Goal: Book appointment/travel/reservation

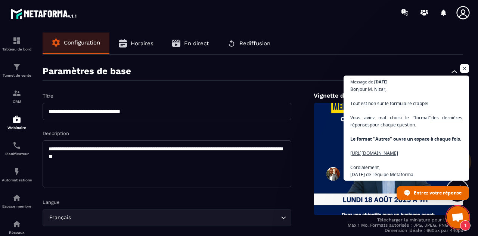
scroll to position [1098, 0]
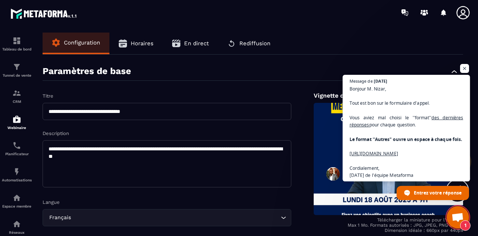
click at [388, 158] on span "Bonjour M. [PERSON_NAME], Tout est bon sur le formulaire d'appel. Vous aviez ma…" at bounding box center [407, 132] width 114 height 94
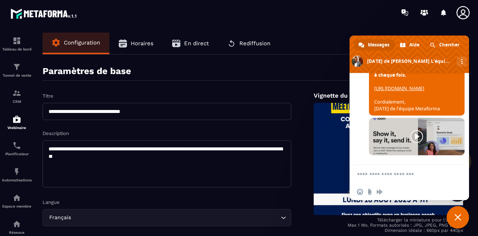
scroll to position [1287, 0]
click at [397, 92] on link "[URL][DOMAIN_NAME]" at bounding box center [399, 88] width 50 height 6
click at [388, 176] on textarea "Entrez votre message..." at bounding box center [402, 174] width 90 height 19
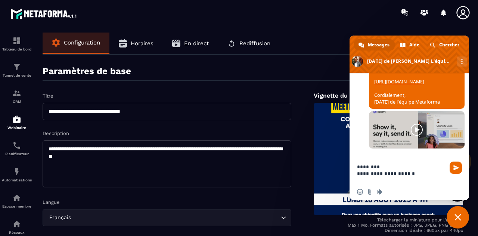
scroll to position [0, 0]
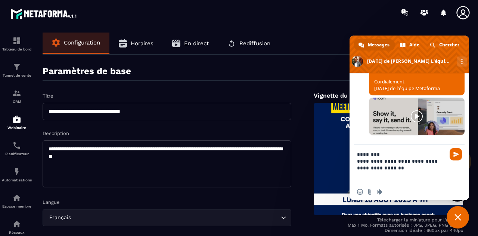
type textarea "**********"
click at [451, 147] on div "**********" at bounding box center [410, 164] width 120 height 39
click at [454, 155] on span "Envoyer" at bounding box center [457, 154] width 6 height 6
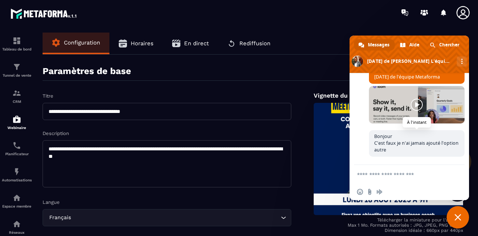
scroll to position [1314, 0]
click at [397, 60] on link "[URL][DOMAIN_NAME]" at bounding box center [399, 56] width 50 height 6
click at [18, 151] on div "Planificateur" at bounding box center [17, 148] width 30 height 15
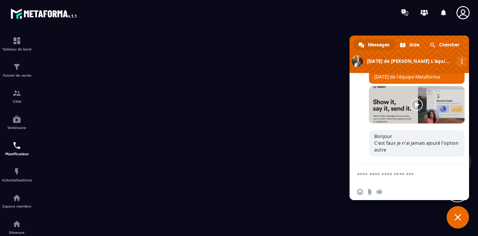
click at [459, 222] on span "Fermer le chat" at bounding box center [458, 217] width 22 height 22
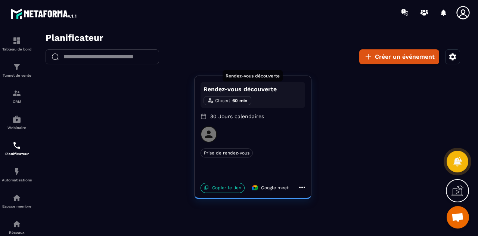
click at [238, 86] on div "Rendez-vous découverte" at bounding box center [253, 78] width 60 height 16
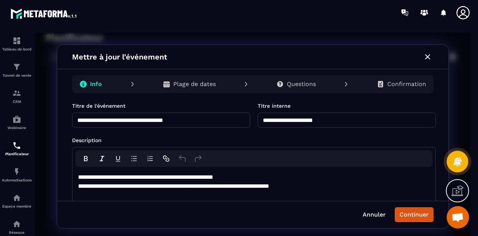
click at [195, 83] on p "Plage de dates" at bounding box center [194, 83] width 43 height 7
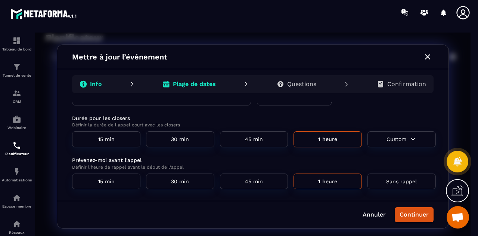
scroll to position [27, 0]
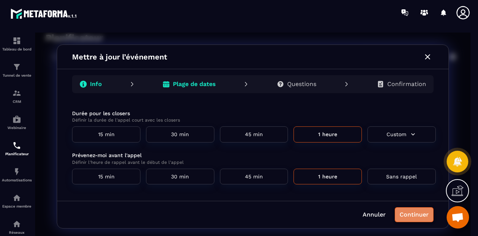
click at [411, 216] on button "Continuer" at bounding box center [414, 214] width 39 height 15
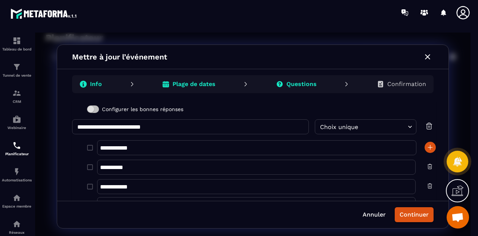
scroll to position [320, 0]
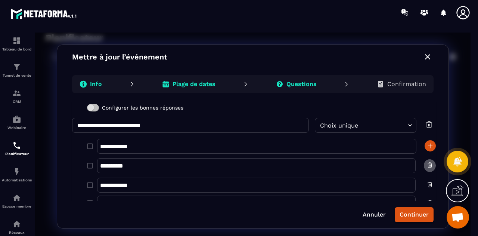
click at [429, 163] on icon "button" at bounding box center [430, 165] width 6 height 6
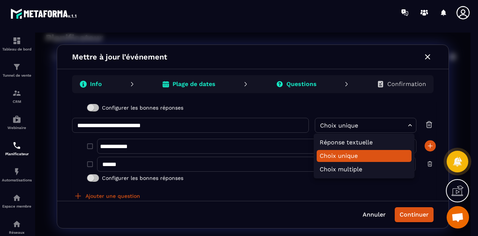
click at [352, 124] on body "**********" at bounding box center [253, 137] width 436 height 208
click at [354, 143] on li "Réponse textuelle" at bounding box center [364, 142] width 95 height 12
type input "****"
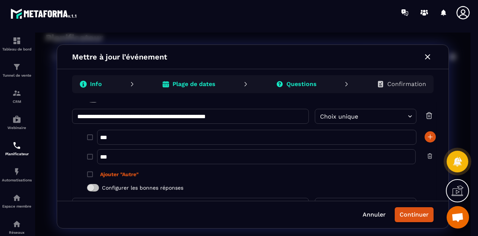
scroll to position [290, 0]
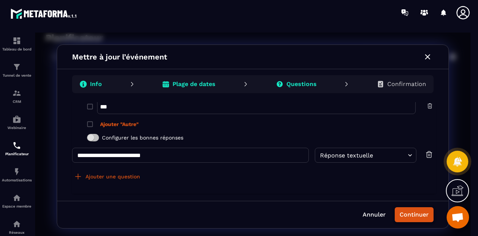
click at [409, 213] on button "Continuer" at bounding box center [414, 214] width 39 height 15
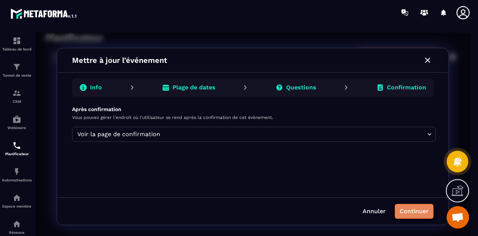
click at [419, 210] on button "Continuer" at bounding box center [414, 211] width 39 height 15
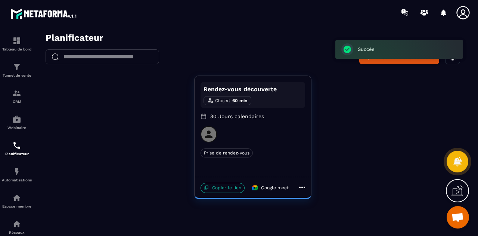
click at [221, 187] on p "Copier le lien" at bounding box center [223, 188] width 44 height 10
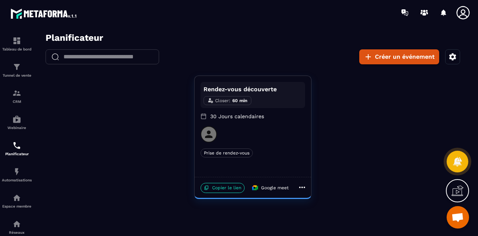
drag, startPoint x: 469, startPoint y: 40, endPoint x: 466, endPoint y: 44, distance: 4.8
click at [466, 44] on div "Planificateur ​ ​ Créer un événement Rendez-vous découverte Closer : 60 min 30 …" at bounding box center [253, 116] width 436 height 166
click at [455, 57] on icon "button" at bounding box center [453, 56] width 7 height 7
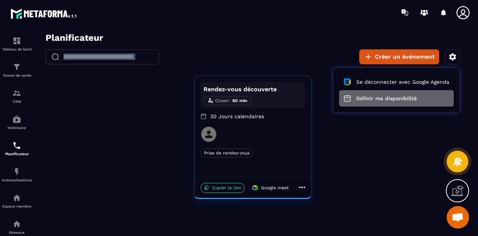
click at [391, 96] on button "Définir ma disponibilité" at bounding box center [396, 98] width 115 height 16
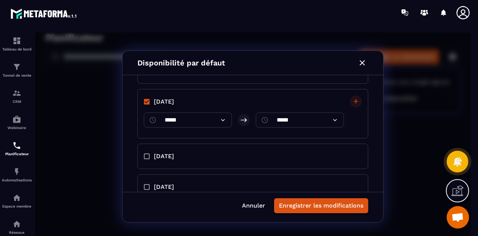
scroll to position [246, 0]
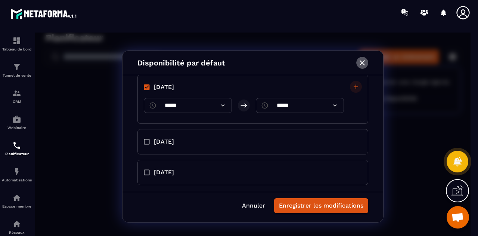
click at [364, 60] on icon "button" at bounding box center [362, 62] width 9 height 9
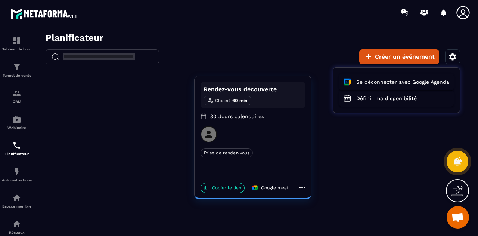
click at [457, 221] on span "Ouvrir le chat" at bounding box center [458, 218] width 12 height 10
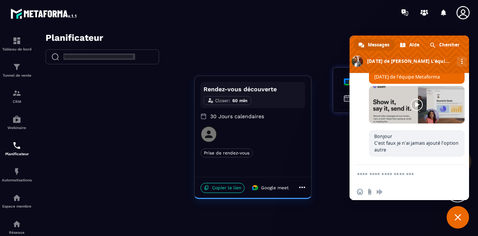
scroll to position [1370, 0]
click at [379, 174] on textarea "Entrez votre message..." at bounding box center [402, 174] width 90 height 19
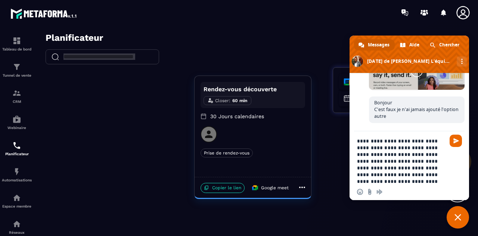
scroll to position [1, 0]
type textarea "**********"
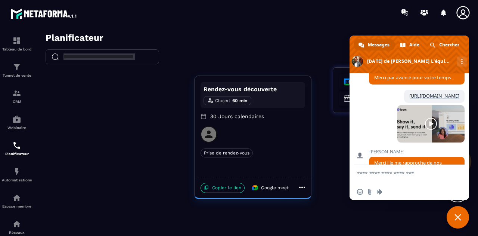
scroll to position [616, 0]
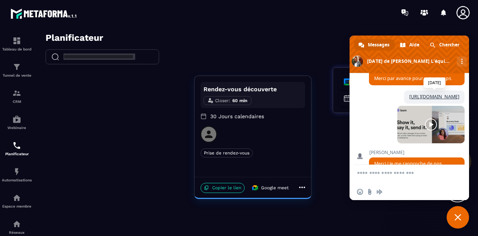
click at [410, 100] on link "[URL][DOMAIN_NAME]" at bounding box center [435, 96] width 50 height 6
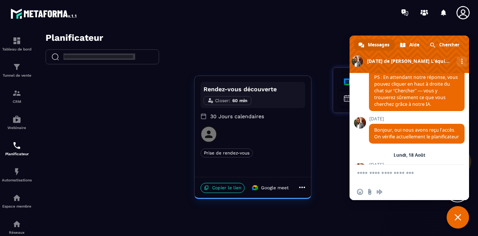
scroll to position [1428, 0]
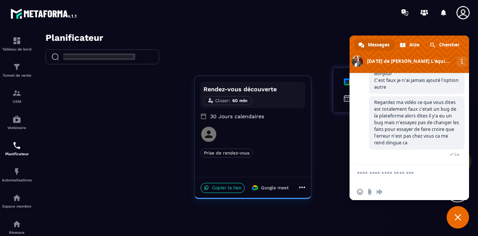
click at [379, 168] on textarea "Entrez votre message..." at bounding box center [402, 174] width 90 height 19
click at [385, 169] on textarea "Entrez votre message..." at bounding box center [402, 174] width 90 height 19
paste textarea "**********"
type textarea "**********"
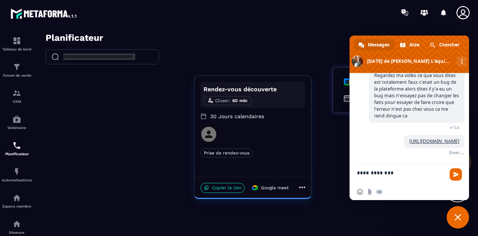
scroll to position [1498, 0]
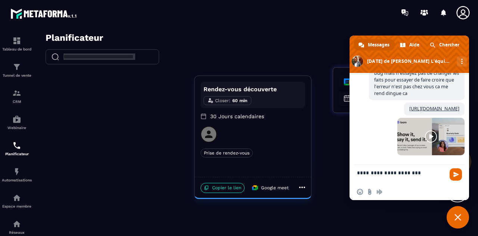
type textarea "**********"
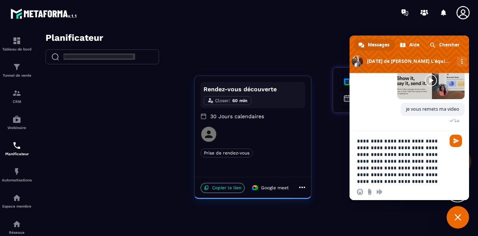
scroll to position [1, 0]
type textarea "**********"
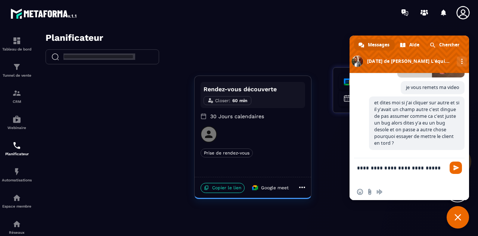
scroll to position [0, 0]
type textarea "**********"
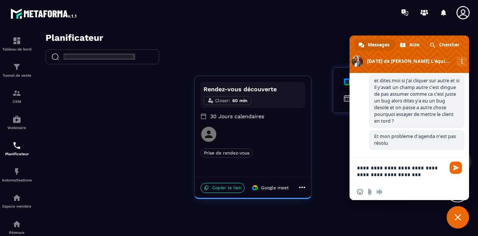
scroll to position [1, 0]
type textarea "**********"
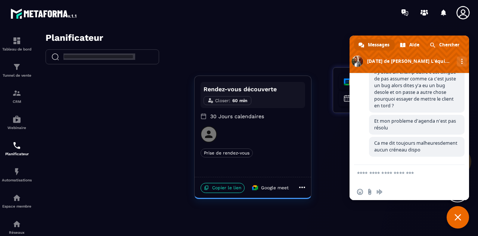
scroll to position [1616, 0]
click at [378, 43] on span "Messages" at bounding box center [379, 44] width 22 height 11
click at [463, 223] on span "Fermer le chat" at bounding box center [458, 217] width 22 height 22
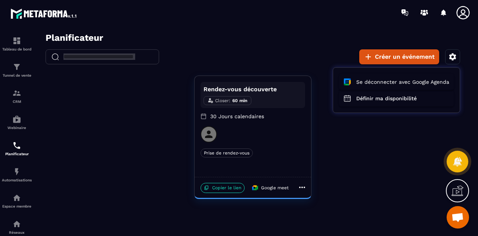
click at [459, 219] on span "Ouvrir le chat" at bounding box center [458, 218] width 12 height 10
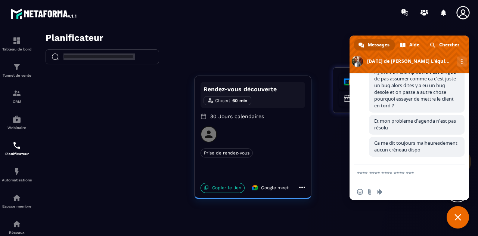
click at [382, 44] on span "Messages" at bounding box center [379, 44] width 22 height 11
click at [457, 62] on link "Autres canaux" at bounding box center [462, 61] width 10 height 10
click at [361, 114] on div "[PERSON_NAME] de L'équipe Comment puis-je vous aider à propos de [PERSON_NAME] …" at bounding box center [410, 119] width 120 height 92
click at [389, 175] on textarea "Entrez votre message..." at bounding box center [402, 174] width 90 height 19
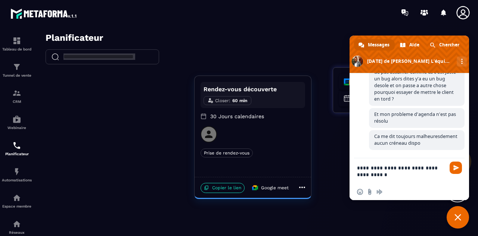
type textarea "**********"
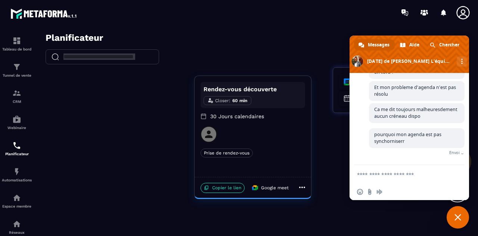
click at [456, 215] on span "Fermer le chat" at bounding box center [458, 217] width 7 height 7
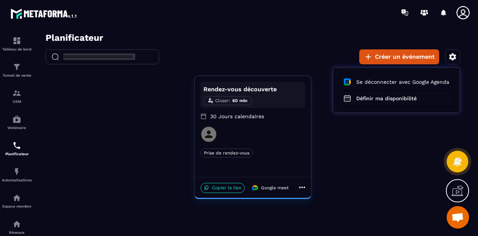
scroll to position [1639, 0]
click at [456, 220] on span "Ouvrir le chat" at bounding box center [458, 218] width 12 height 10
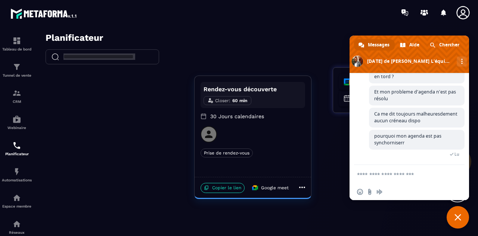
scroll to position [1646, 0]
click at [461, 218] on span "Fermer le chat" at bounding box center [458, 217] width 7 height 7
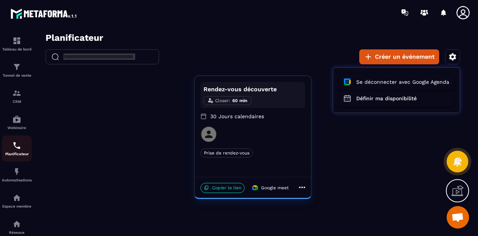
click at [12, 148] on div "Planificateur" at bounding box center [17, 148] width 30 height 15
click at [24, 19] on img at bounding box center [43, 13] width 67 height 13
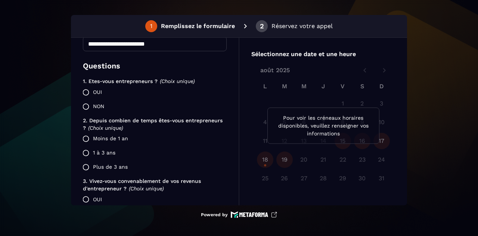
scroll to position [176, 0]
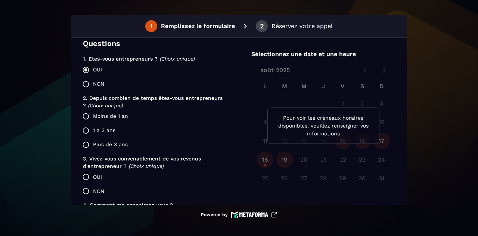
click at [94, 145] on label "Plus de 3 ans" at bounding box center [153, 145] width 148 height 14
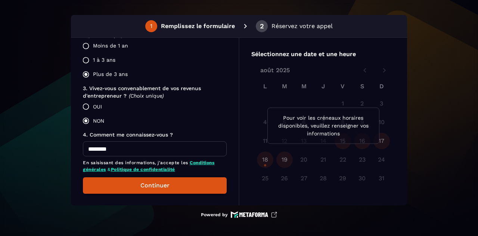
scroll to position [252, 0]
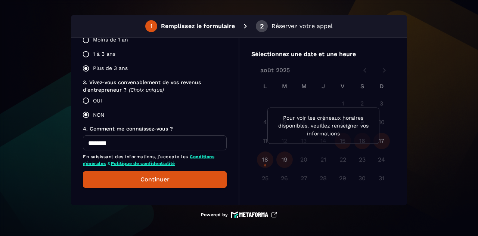
click at [124, 150] on input "********" at bounding box center [155, 142] width 144 height 15
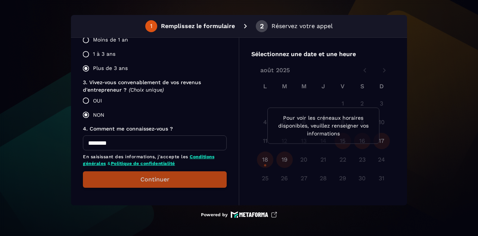
type input "********"
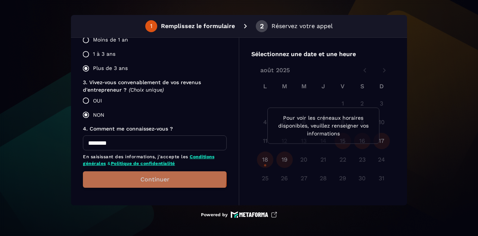
click at [143, 176] on button "Continuer" at bounding box center [155, 179] width 144 height 16
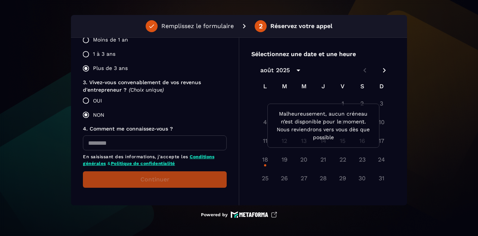
click at [336, 146] on div "Malheureusement, aucun créneau n’est disponible pour le moment. Nous reviendron…" at bounding box center [324, 126] width 112 height 44
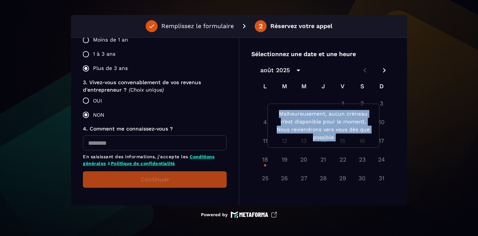
click at [336, 146] on div "Malheureusement, aucun créneau n’est disponible pour le moment. Nous reviendron…" at bounding box center [324, 126] width 112 height 44
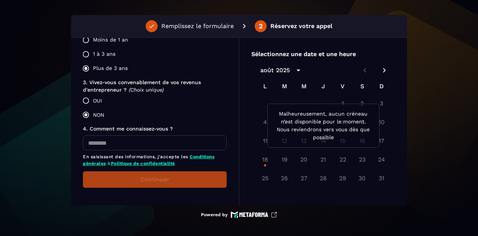
click at [332, 148] on div "11 12 13 14 15 16 17" at bounding box center [324, 141] width 144 height 18
